Goal: Task Accomplishment & Management: Complete application form

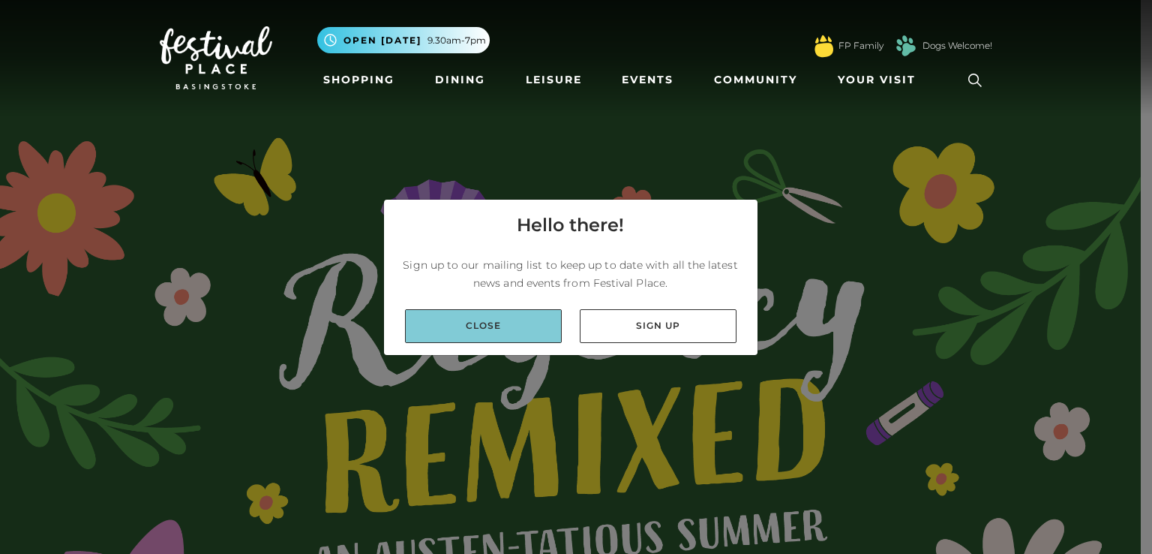
click at [526, 322] on link "Close" at bounding box center [483, 326] width 157 height 34
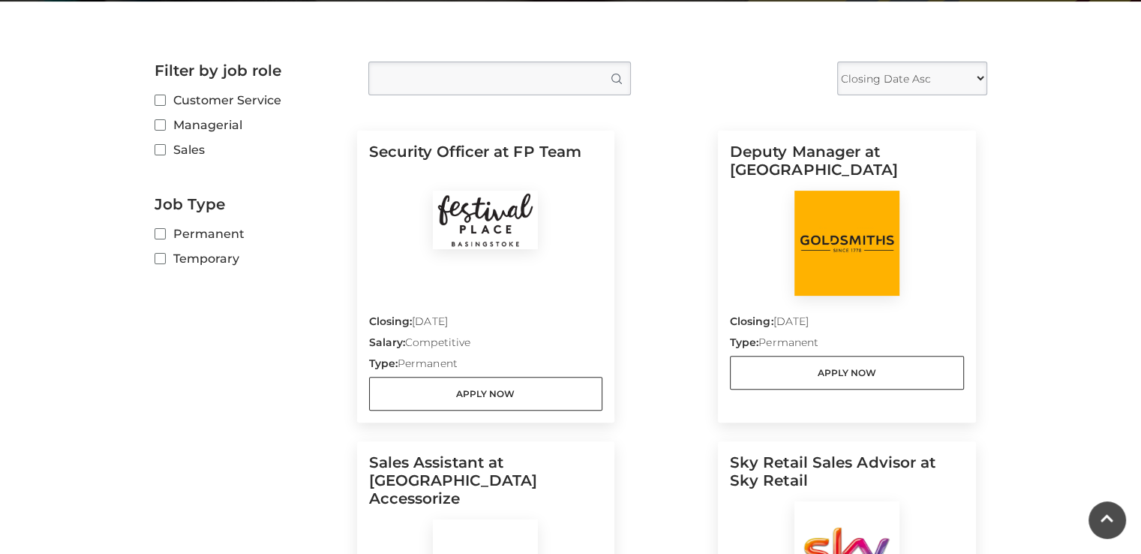
scroll to position [375, 0]
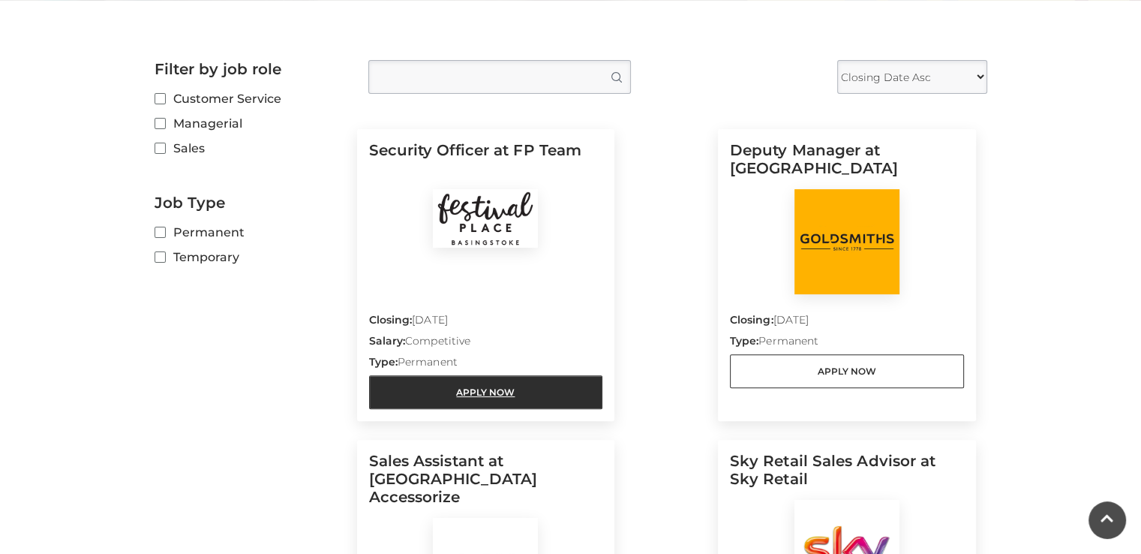
click at [518, 400] on link "Apply Now" at bounding box center [486, 392] width 234 height 34
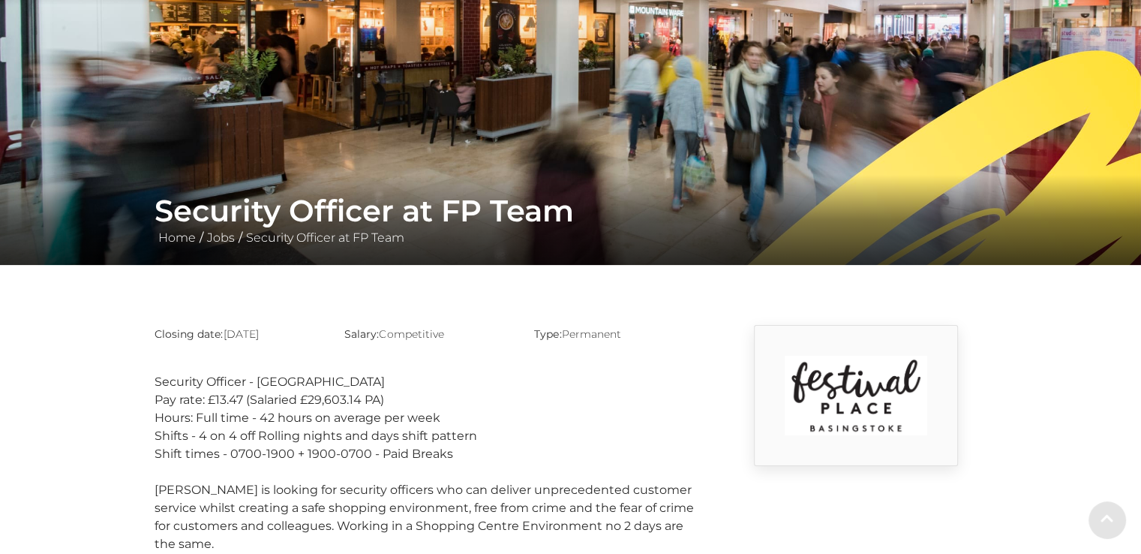
scroll to position [225, 0]
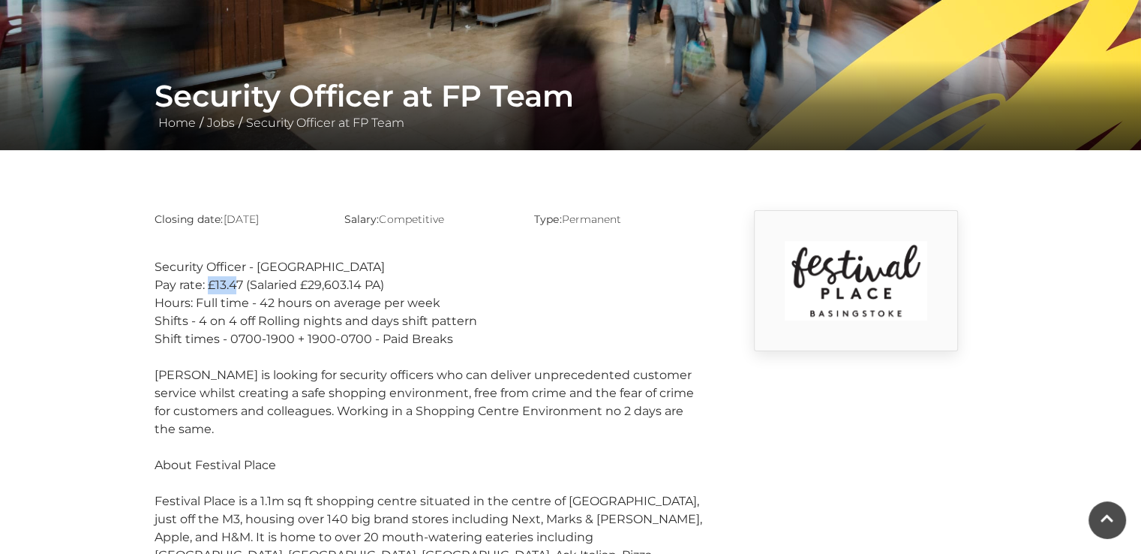
drag, startPoint x: 207, startPoint y: 286, endPoint x: 234, endPoint y: 286, distance: 27.0
click at [234, 286] on div "Pay rate: £13.47 (Salaried £29,603.14 PA)" at bounding box center [429, 285] width 548 height 18
click at [594, 342] on div "Shift times - 0700-1900 + 1900-0700 - Paid Breaks" at bounding box center [429, 339] width 548 height 18
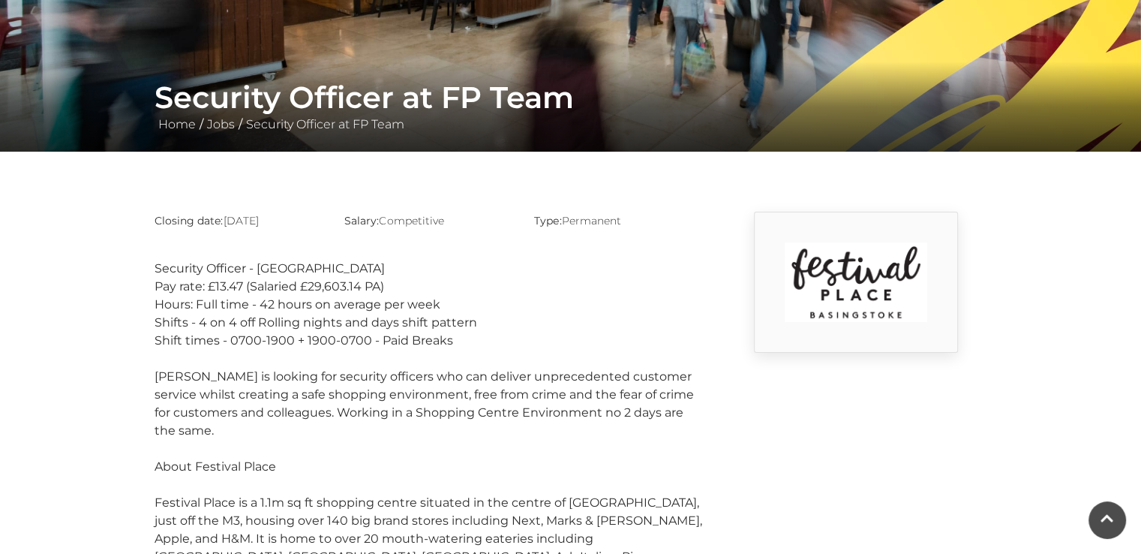
scroll to position [222, 0]
